Goal: Task Accomplishment & Management: Complete application form

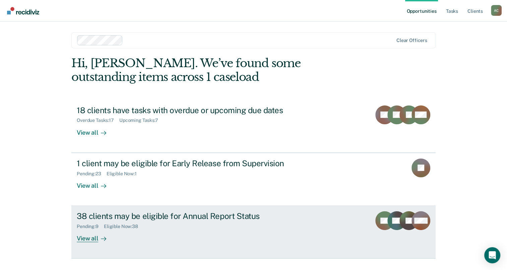
click at [94, 237] on div "View all" at bounding box center [96, 235] width 38 height 13
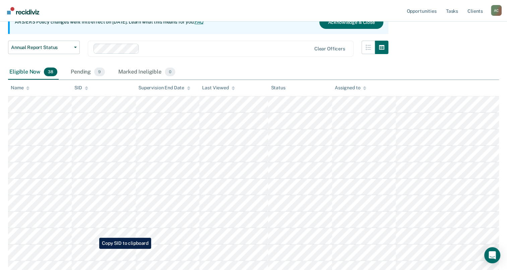
scroll to position [76, 0]
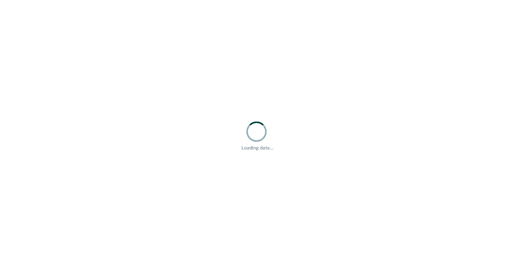
click at [458, 95] on div "Loading data..." at bounding box center [256, 135] width 513 height 270
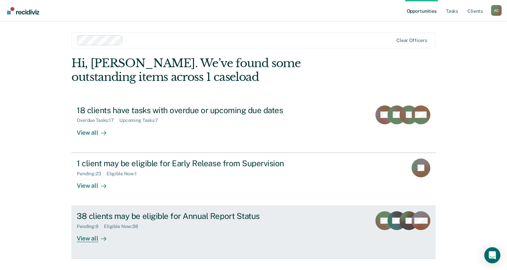
click at [90, 239] on div "View all" at bounding box center [96, 235] width 38 height 13
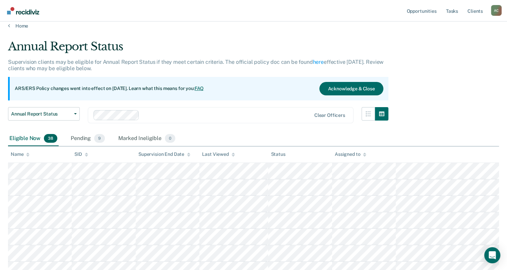
scroll to position [7, 0]
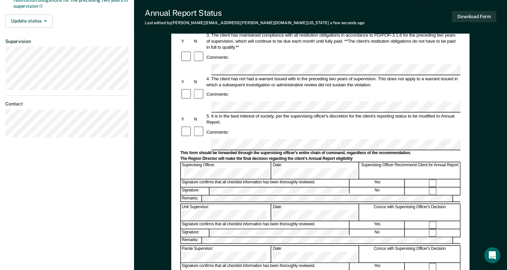
scroll to position [163, 0]
click at [436, 187] on div at bounding box center [433, 190] width 55 height 7
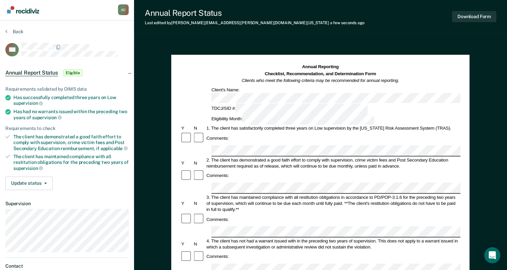
scroll to position [0, 0]
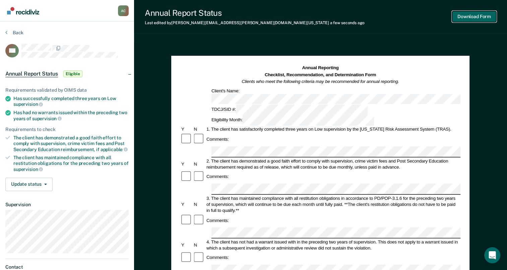
click at [476, 20] on button "Download Form" at bounding box center [474, 16] width 44 height 11
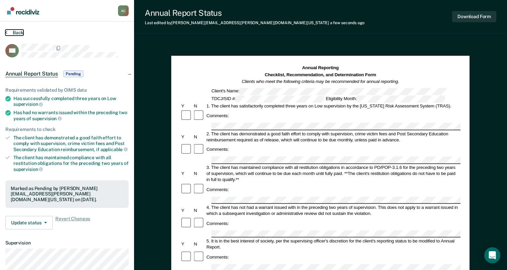
click at [17, 32] on button "Back" at bounding box center [14, 33] width 18 height 6
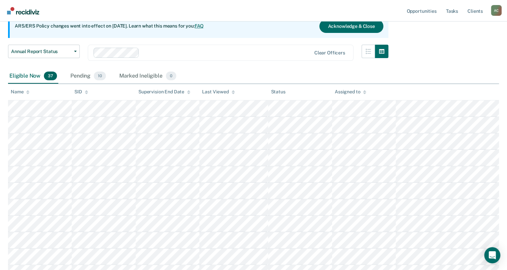
scroll to position [68, 0]
click at [88, 76] on div "Pending 10" at bounding box center [88, 76] width 38 height 15
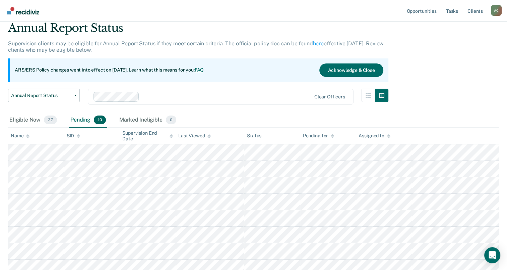
scroll to position [21, 0]
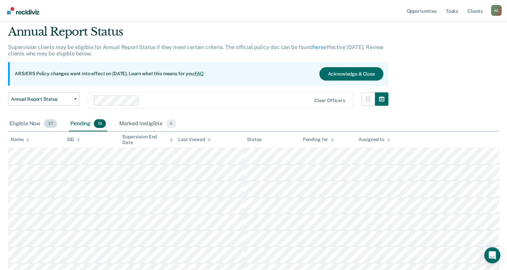
click at [35, 123] on div "Eligible Now 37" at bounding box center [33, 123] width 50 height 15
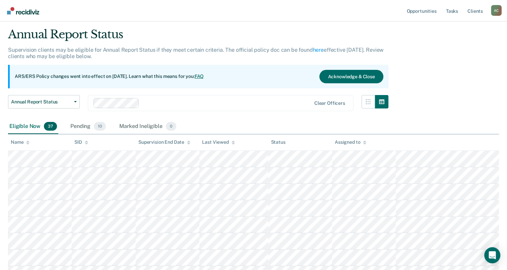
scroll to position [105, 0]
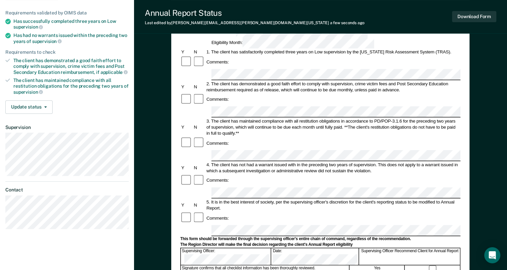
scroll to position [90, 0]
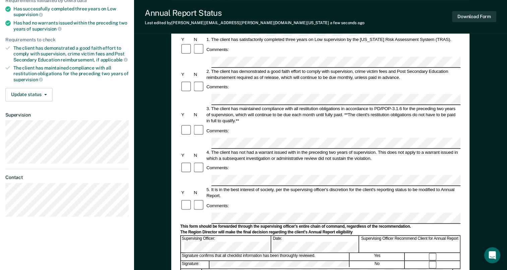
click at [193, 199] on div at bounding box center [199, 205] width 12 height 13
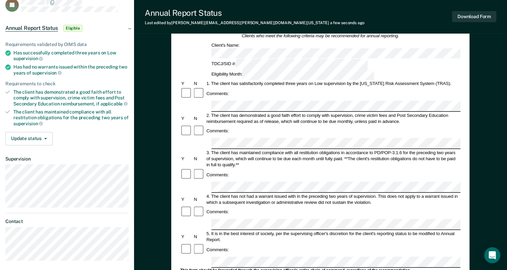
scroll to position [46, 0]
click at [478, 17] on button "Download Form" at bounding box center [474, 16] width 44 height 11
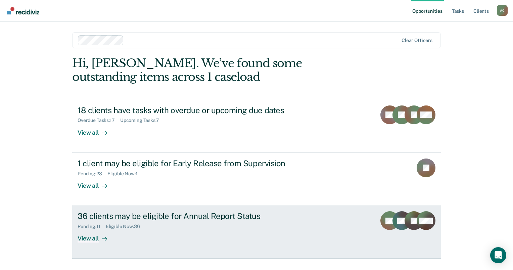
click at [152, 221] on div "Pending : 11 Eligible Now : 36" at bounding box center [194, 225] width 235 height 8
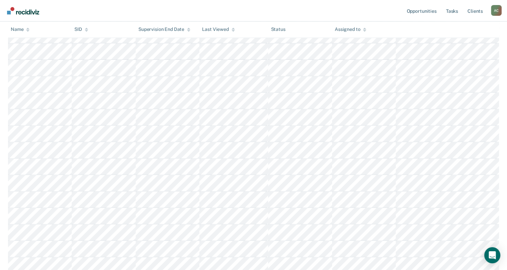
scroll to position [259, 0]
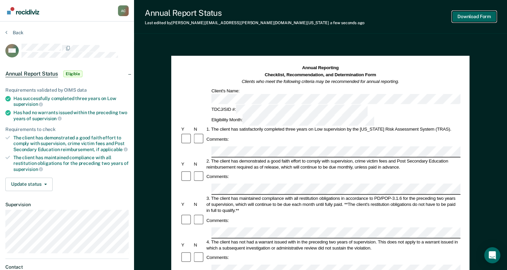
click at [468, 21] on button "Download Form" at bounding box center [474, 16] width 44 height 11
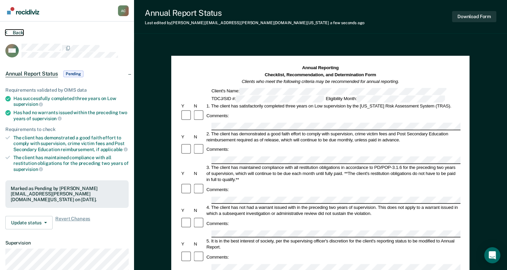
click at [16, 31] on button "Back" at bounding box center [14, 33] width 18 height 6
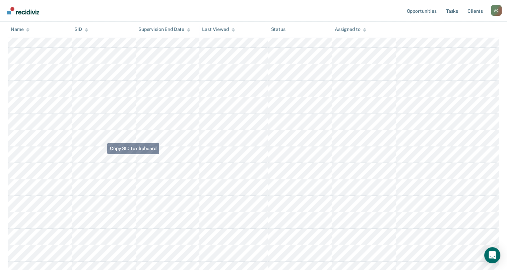
scroll to position [302, 0]
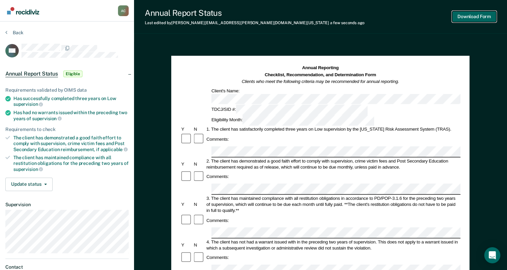
click at [467, 16] on button "Download Form" at bounding box center [474, 16] width 44 height 11
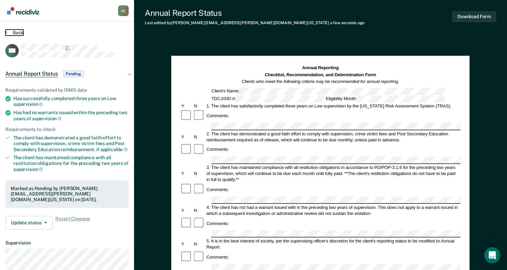
click at [16, 31] on button "Back" at bounding box center [14, 33] width 18 height 6
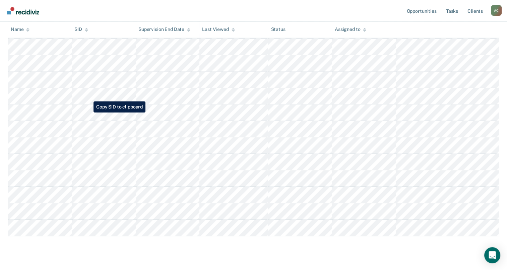
scroll to position [494, 0]
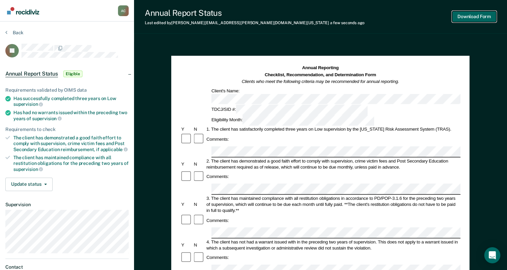
click at [471, 13] on button "Download Form" at bounding box center [474, 16] width 44 height 11
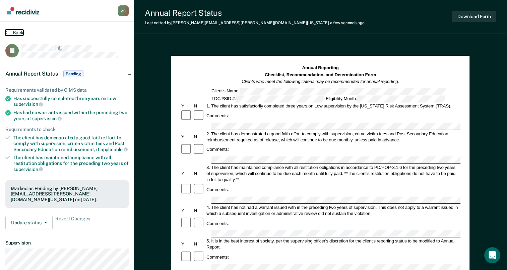
click at [16, 32] on button "Back" at bounding box center [14, 33] width 18 height 6
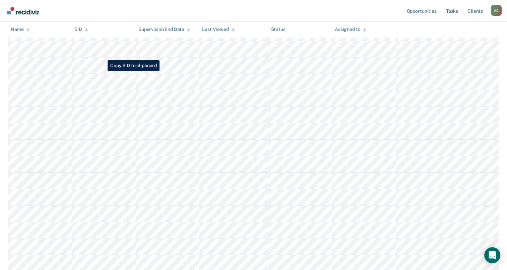
scroll to position [265, 0]
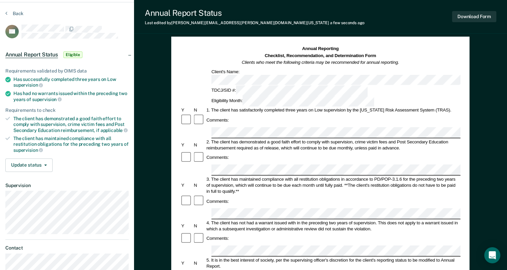
scroll to position [19, 0]
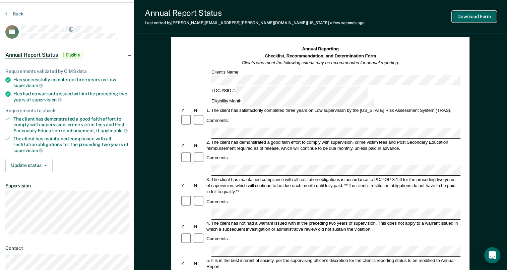
click at [464, 18] on button "Download Form" at bounding box center [474, 16] width 44 height 11
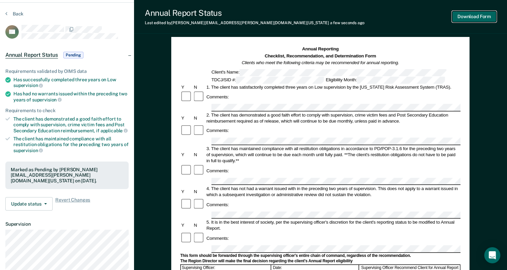
click at [478, 19] on button "Download Form" at bounding box center [474, 16] width 44 height 11
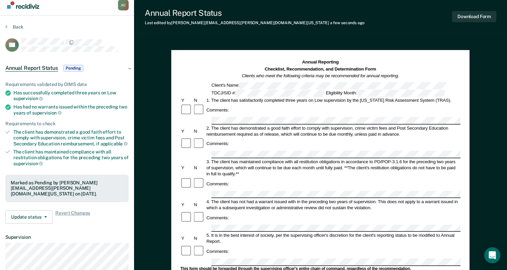
scroll to position [3, 0]
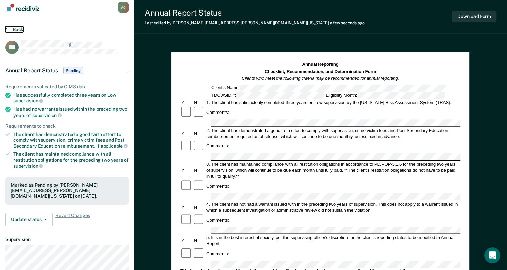
click at [18, 29] on button "Back" at bounding box center [14, 29] width 18 height 6
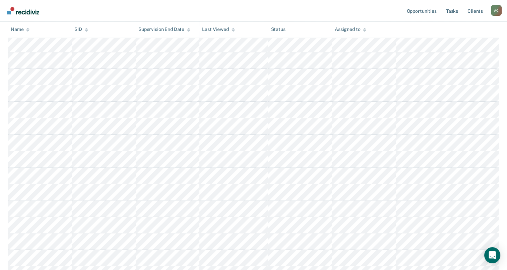
scroll to position [198, 0]
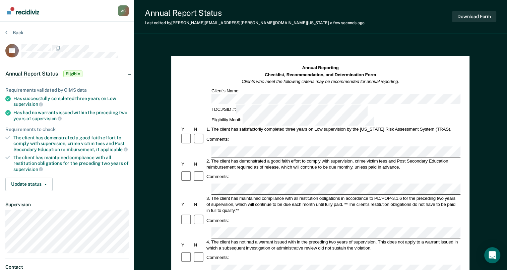
click at [475, 16] on button "Download Form" at bounding box center [474, 16] width 44 height 11
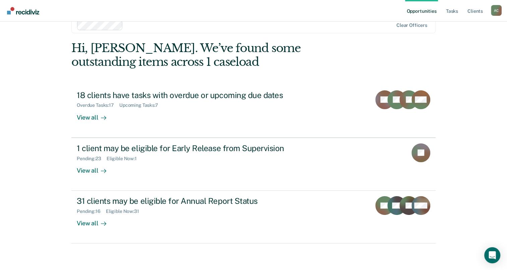
scroll to position [15, 0]
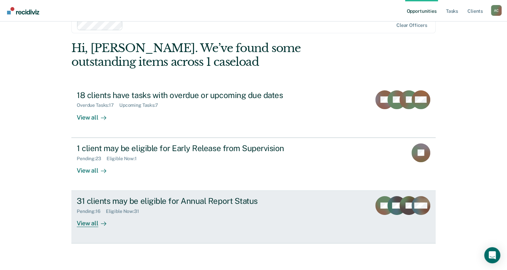
click at [90, 221] on div "View all" at bounding box center [96, 220] width 38 height 13
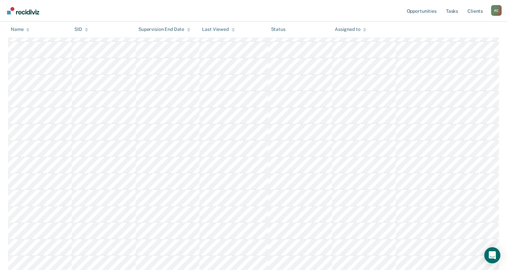
scroll to position [180, 0]
